Goal: Task Accomplishment & Management: Manage account settings

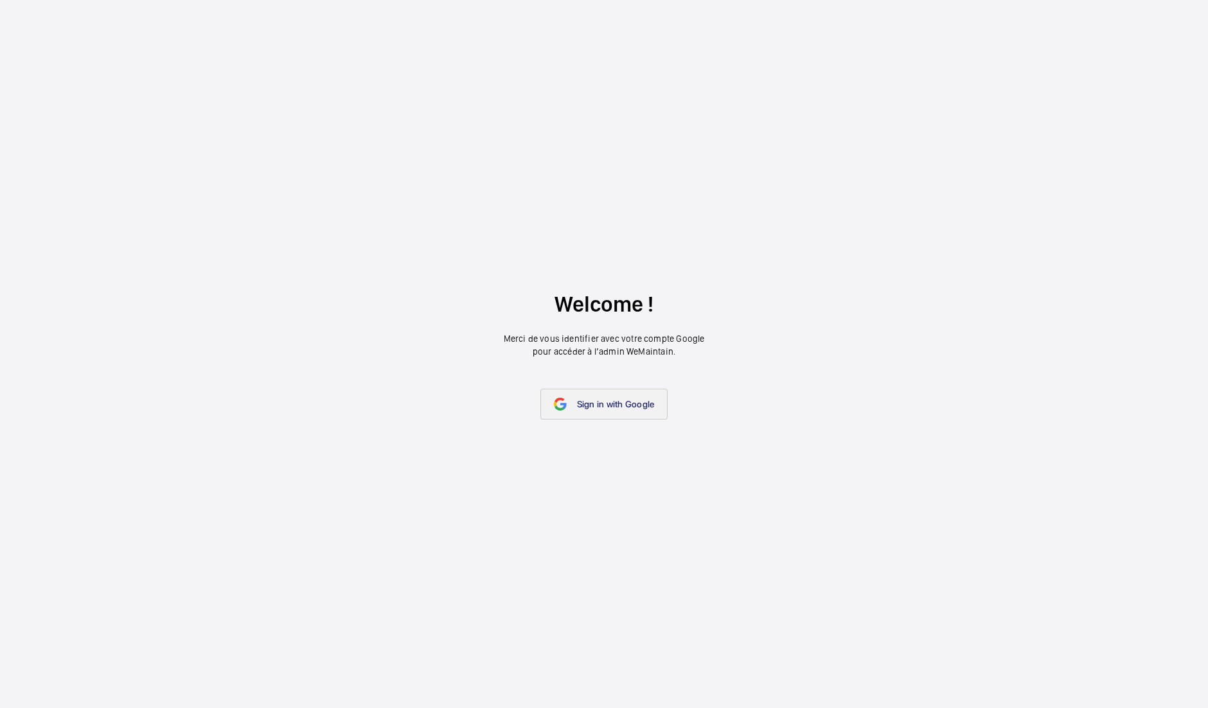
click at [618, 407] on span "Sign in with Google" at bounding box center [616, 404] width 78 height 10
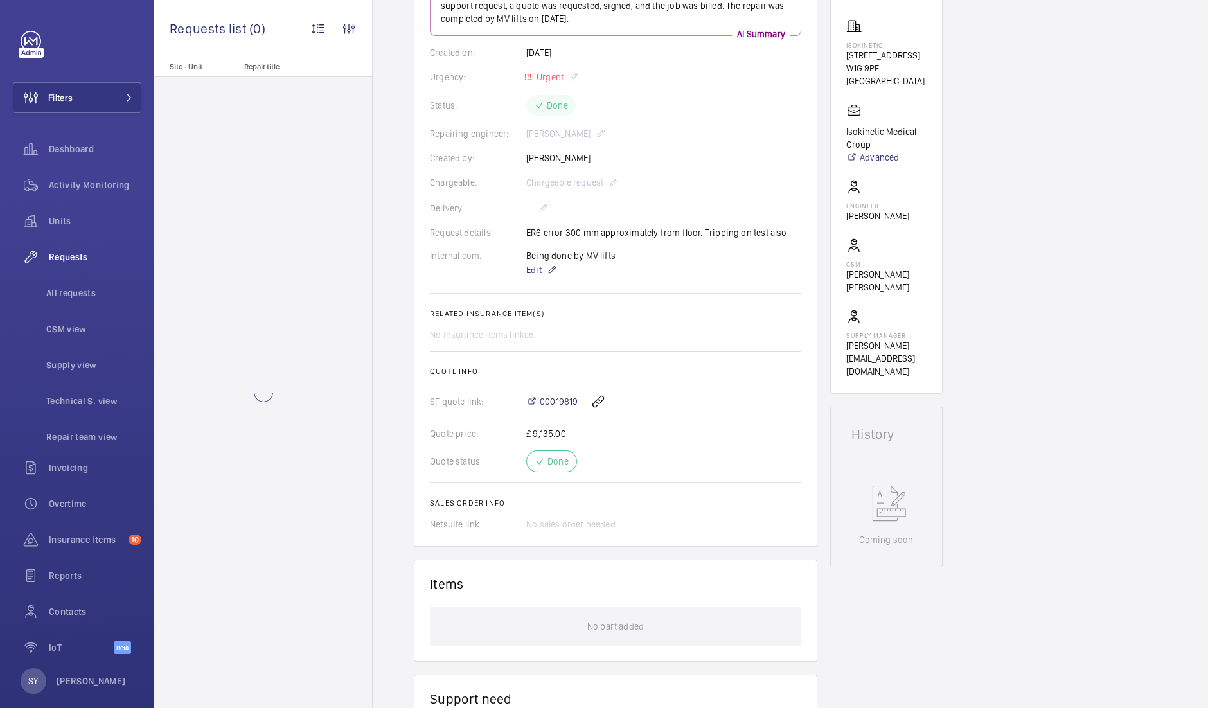
scroll to position [596, 0]
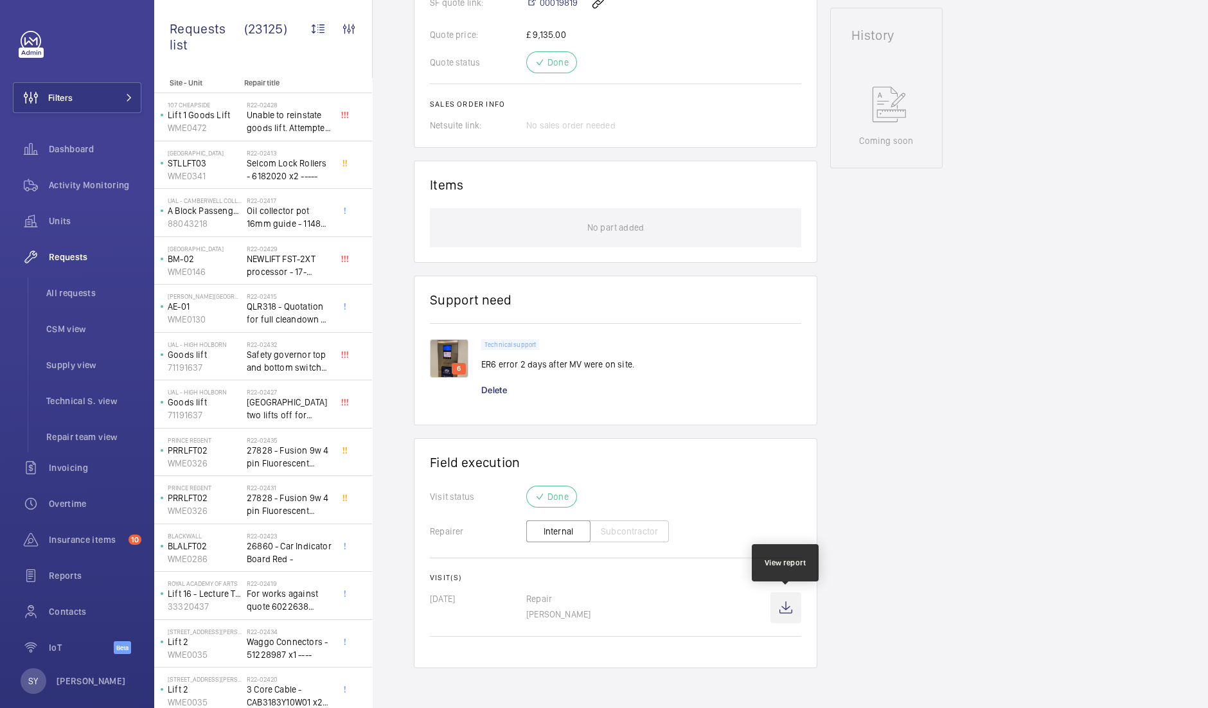
click at [783, 610] on wm-front-icon-button at bounding box center [785, 607] width 31 height 31
